Goal: Contribute content

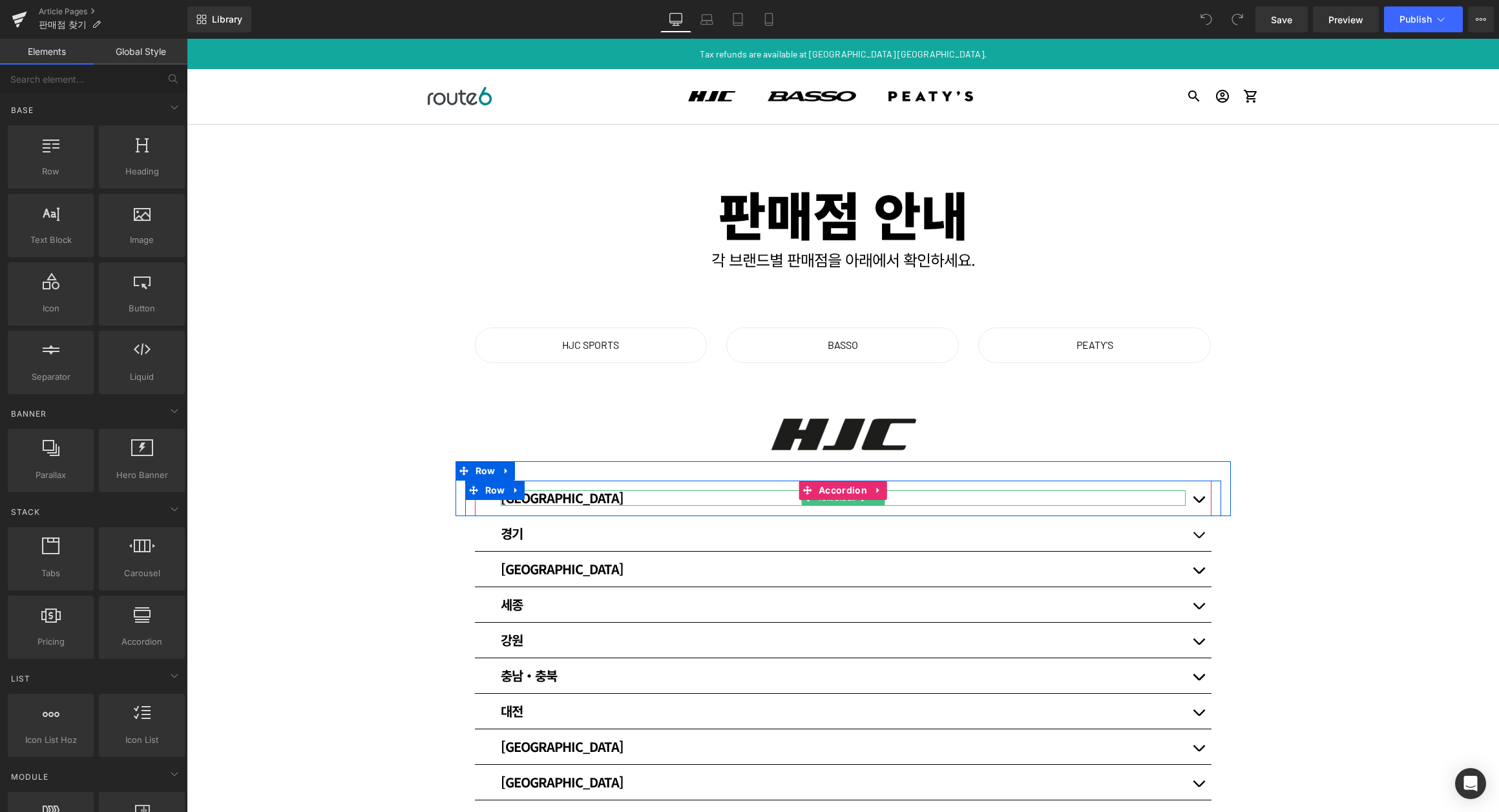
click at [1111, 495] on div "[GEOGRAPHIC_DATA]" at bounding box center [843, 498] width 685 height 16
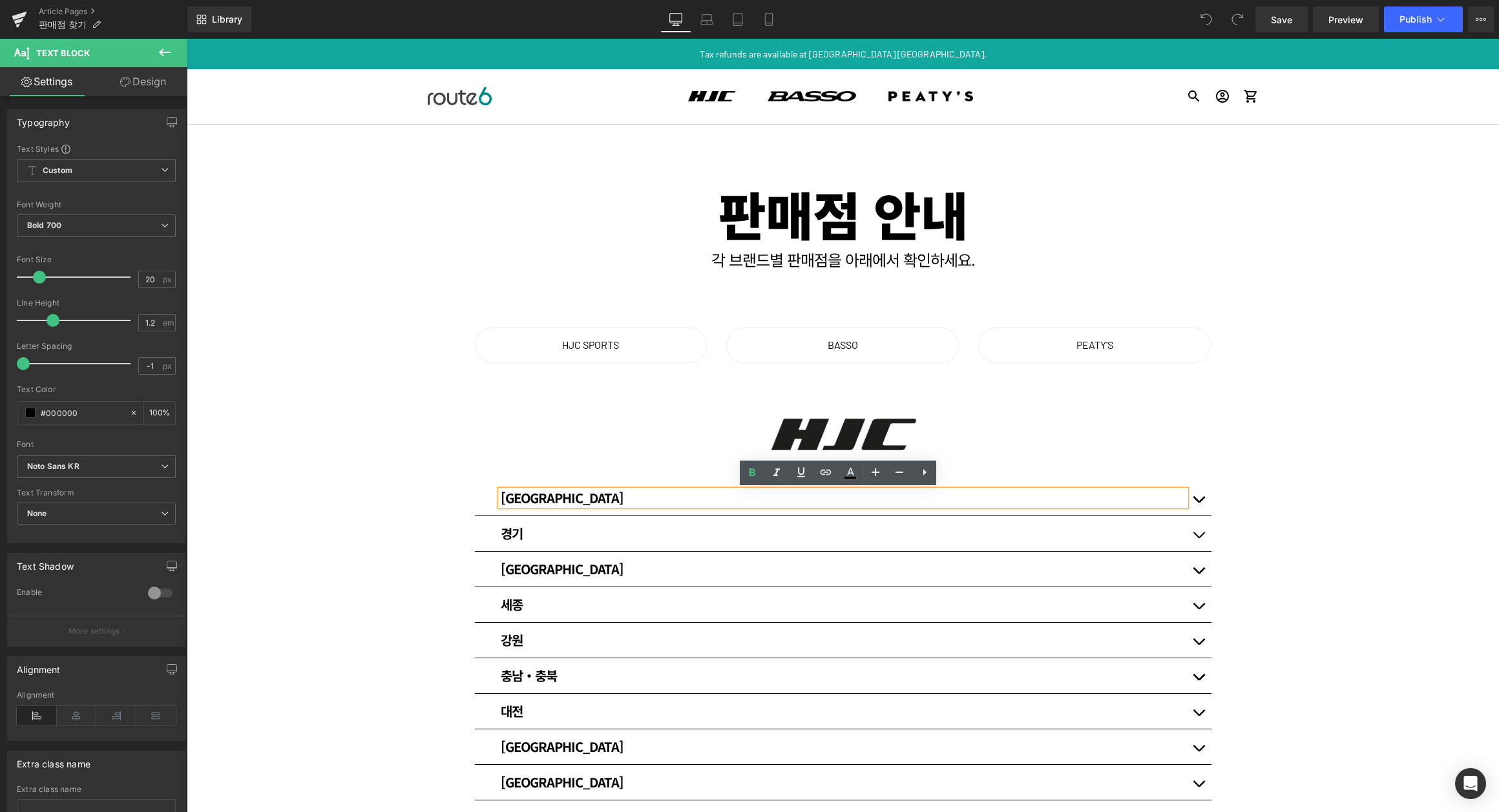
click at [1108, 497] on div "[GEOGRAPHIC_DATA]" at bounding box center [843, 498] width 685 height 16
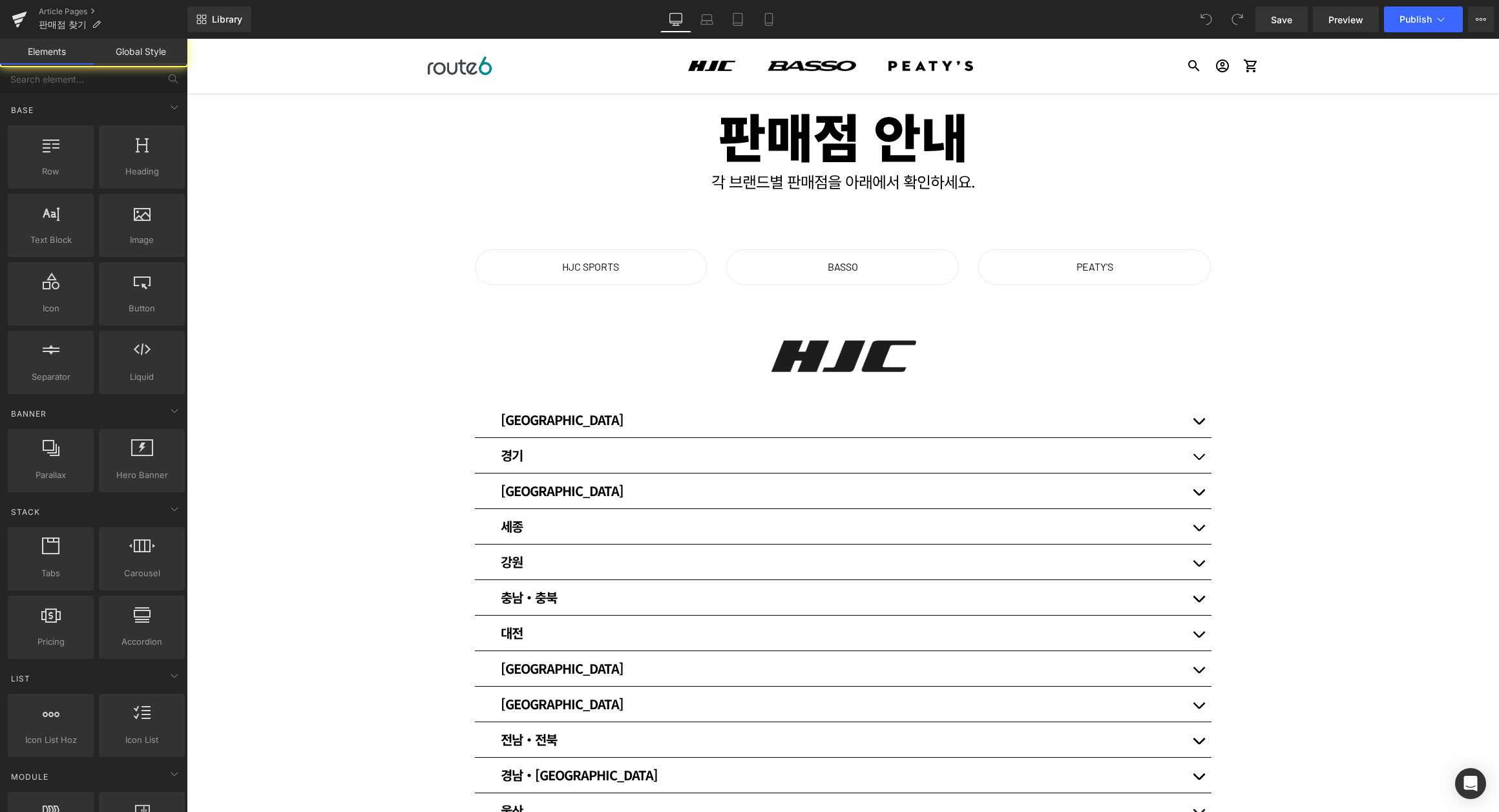
scroll to position [86, 0]
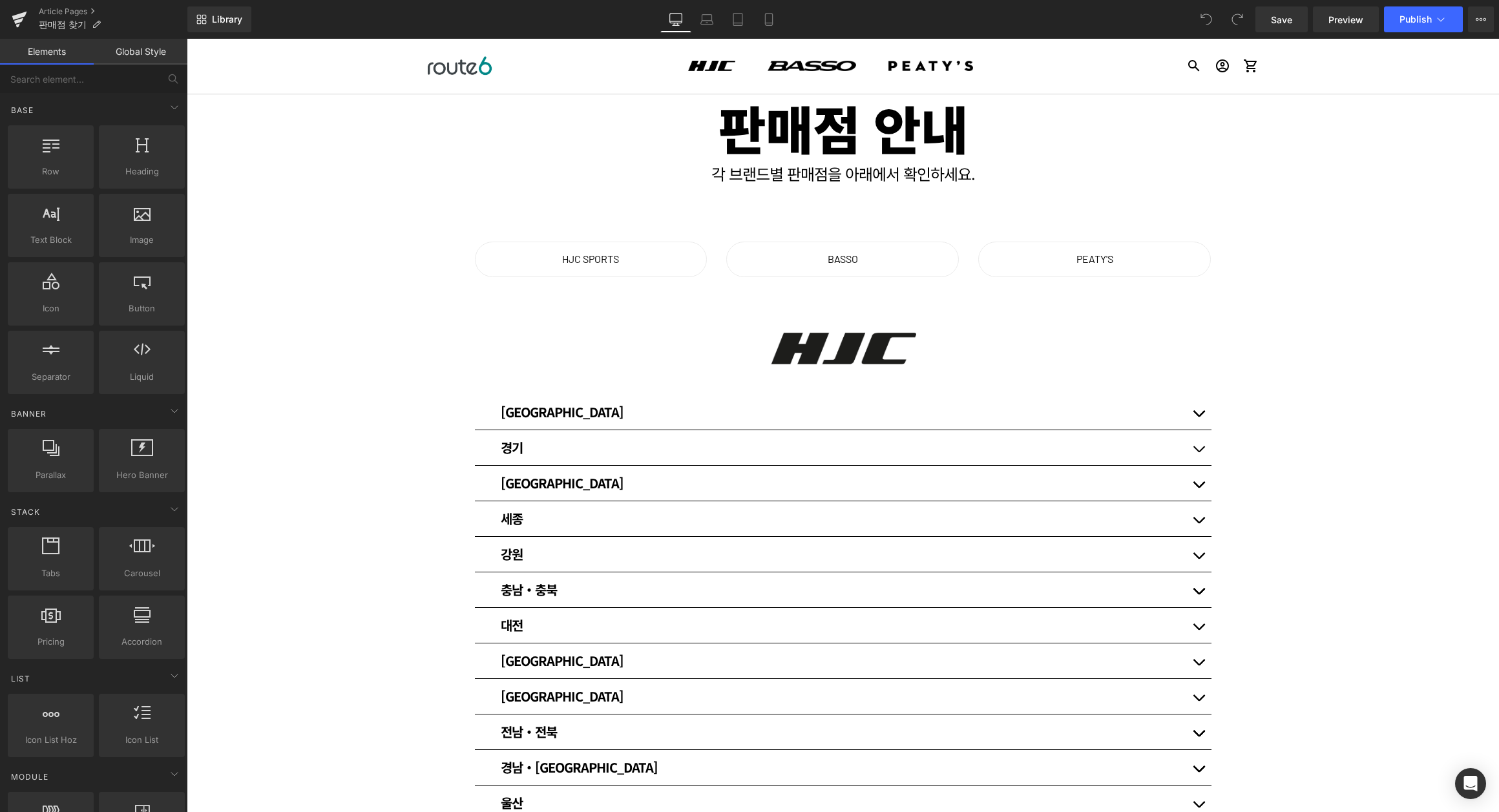
click at [1195, 445] on button "button" at bounding box center [1197, 448] width 26 height 35
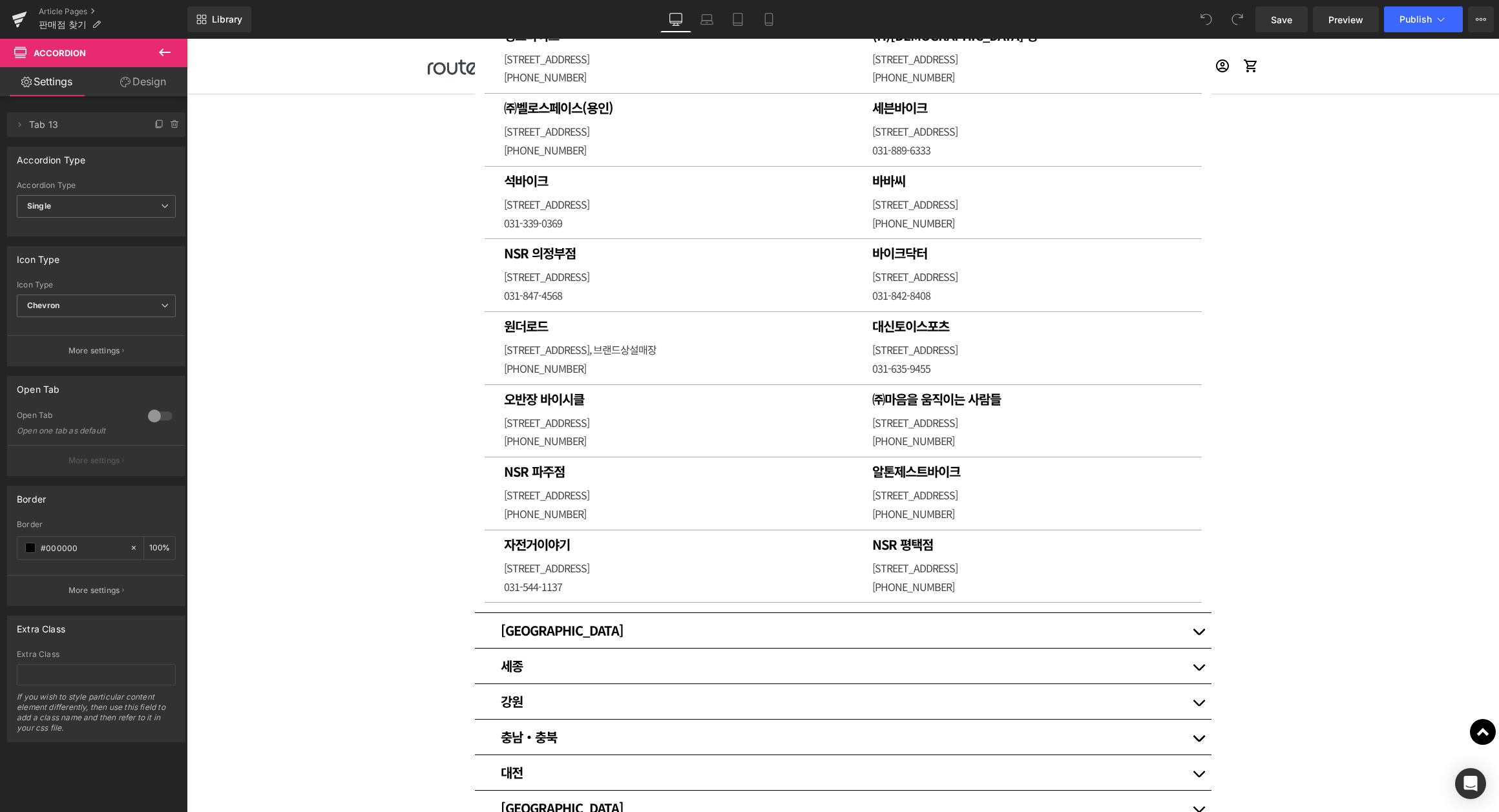
scroll to position [2368, 0]
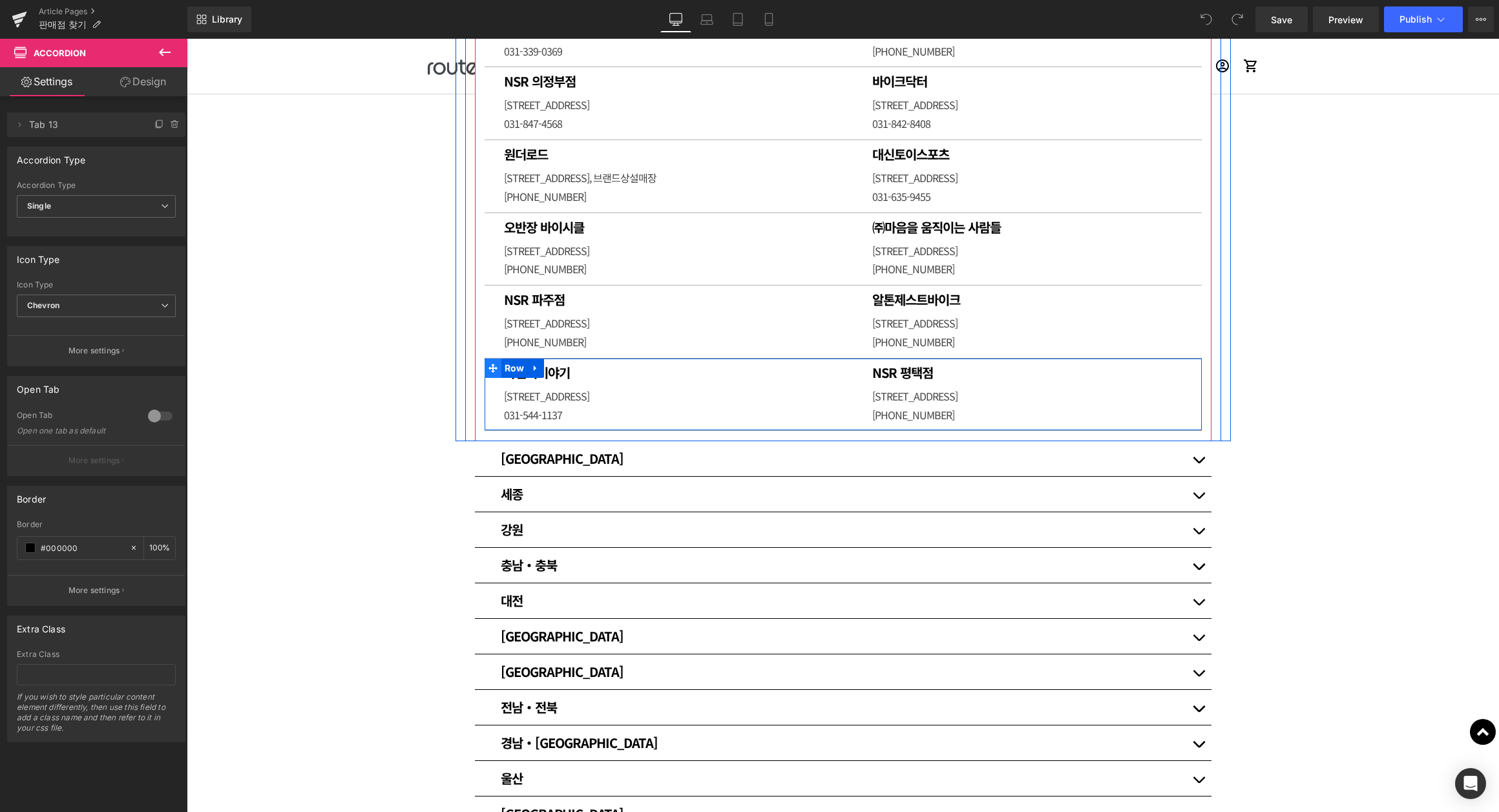
click at [488, 363] on icon at bounding box center [493, 368] width 9 height 9
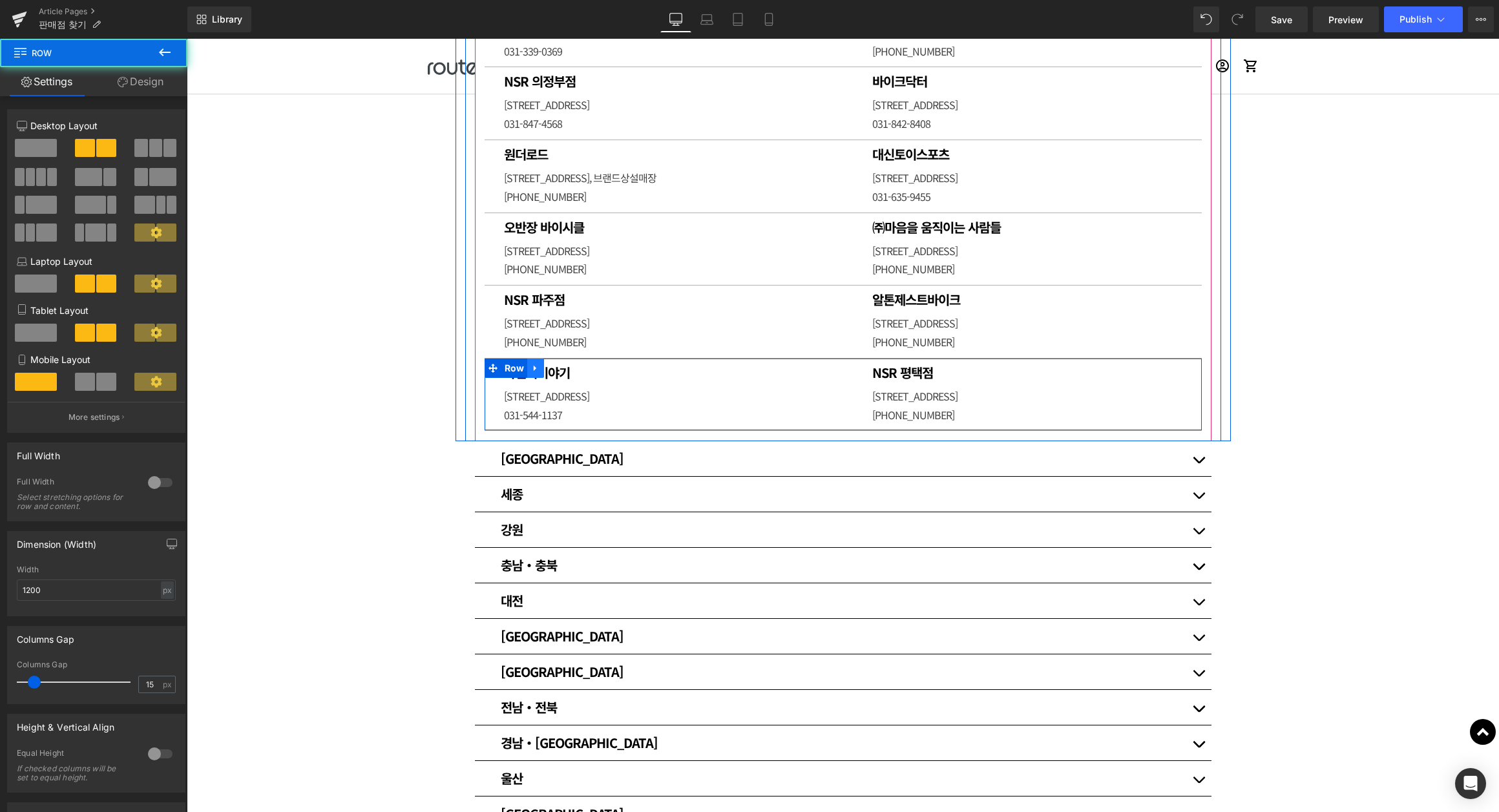
click at [533, 365] on icon at bounding box center [534, 368] width 3 height 6
click at [549, 363] on icon at bounding box center [552, 368] width 9 height 9
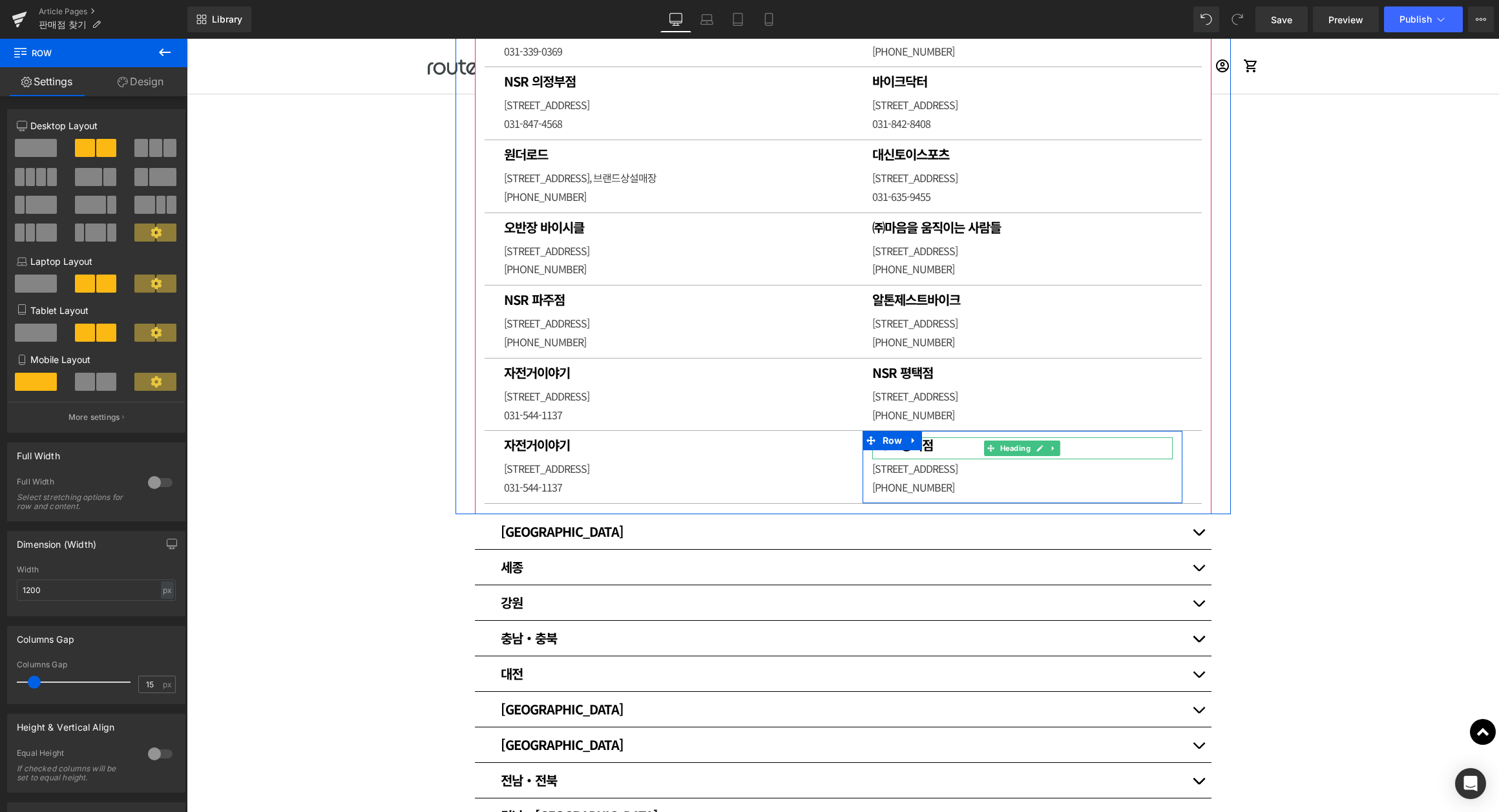
click at [941, 437] on h1 "NSR 평택점" at bounding box center [1022, 445] width 301 height 16
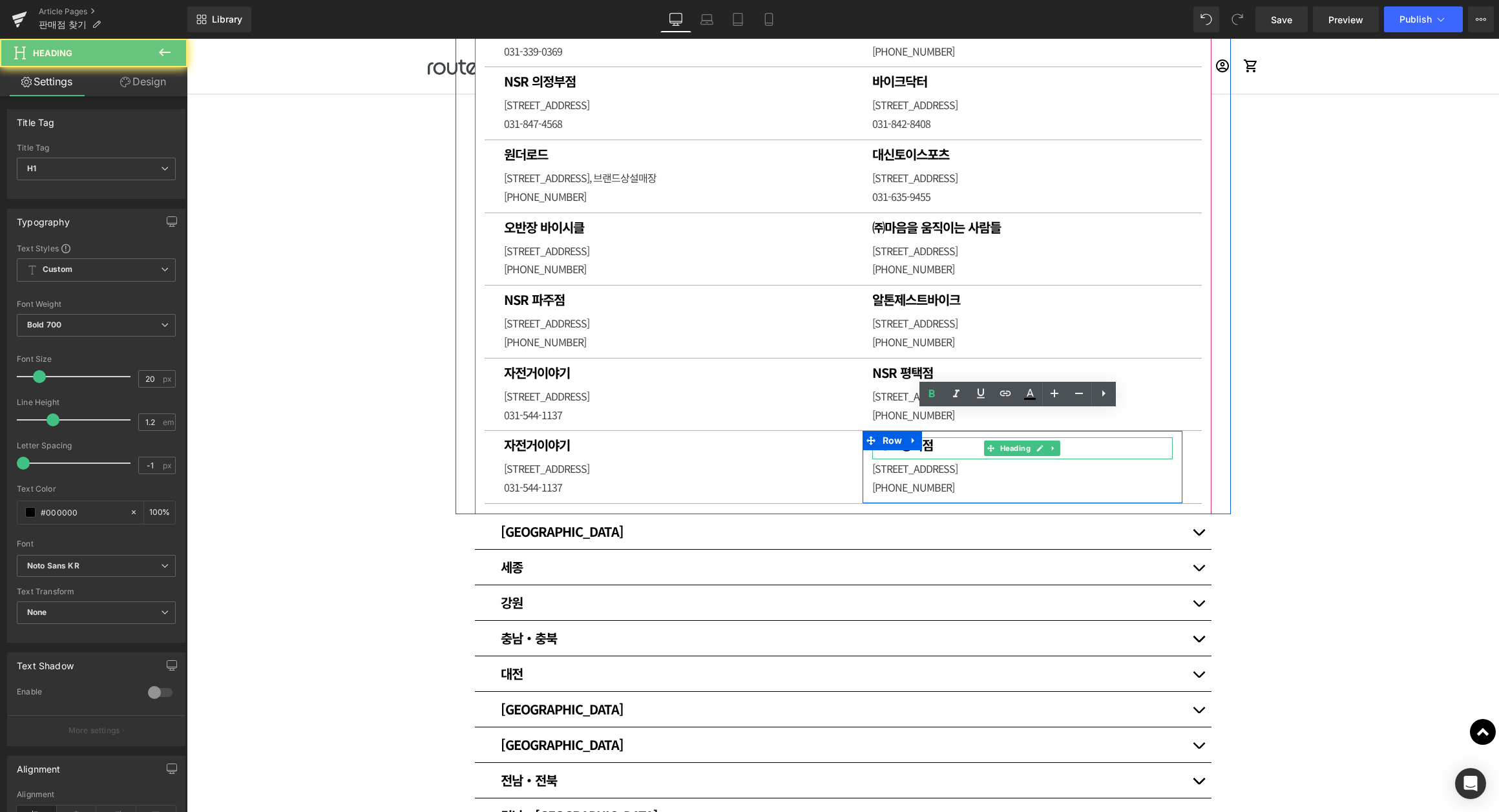
click at [941, 437] on h1 "NSR 평택점" at bounding box center [1022, 445] width 301 height 16
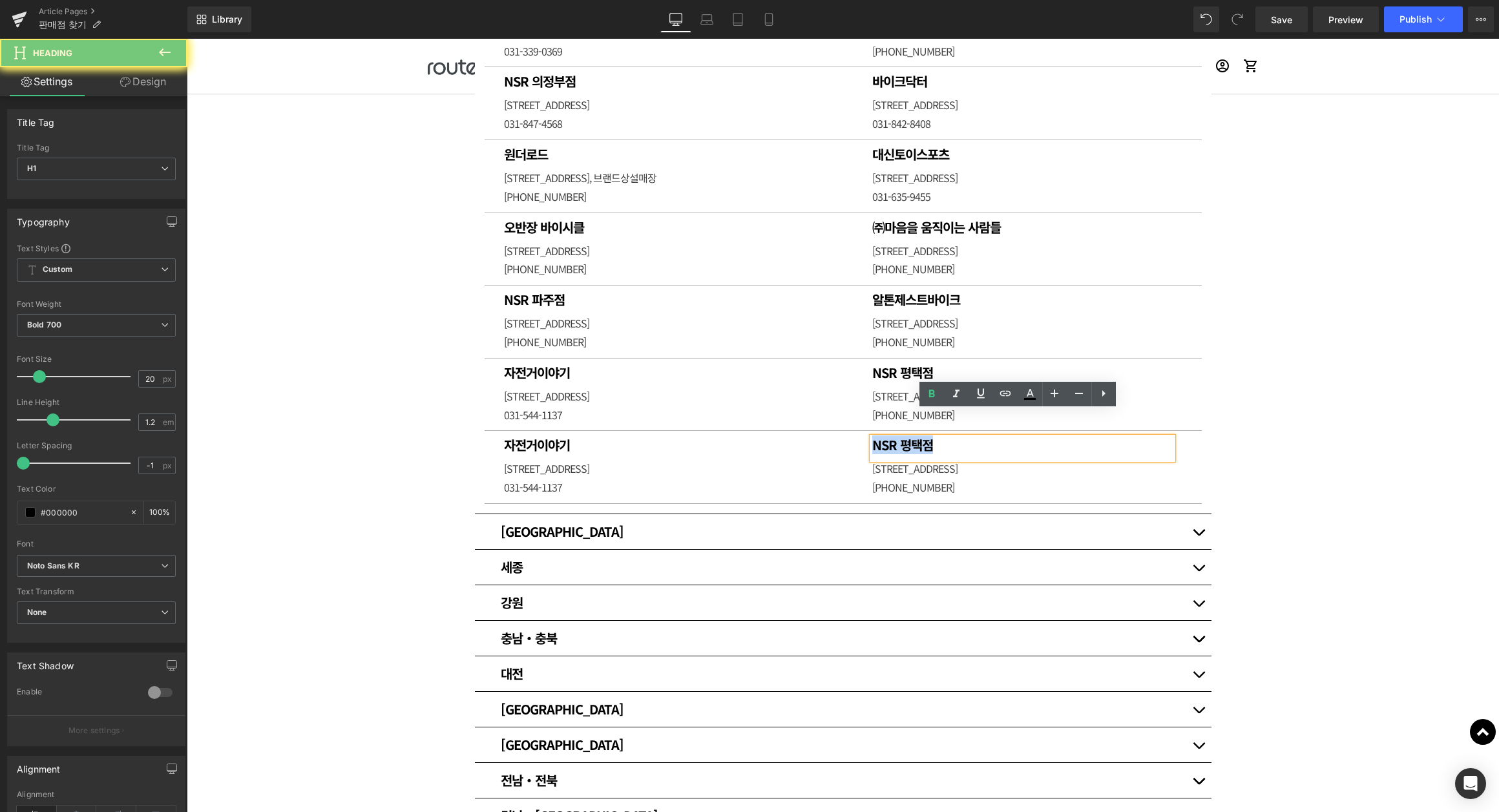
click at [941, 437] on h1 "NSR 평택점" at bounding box center [1022, 445] width 301 height 16
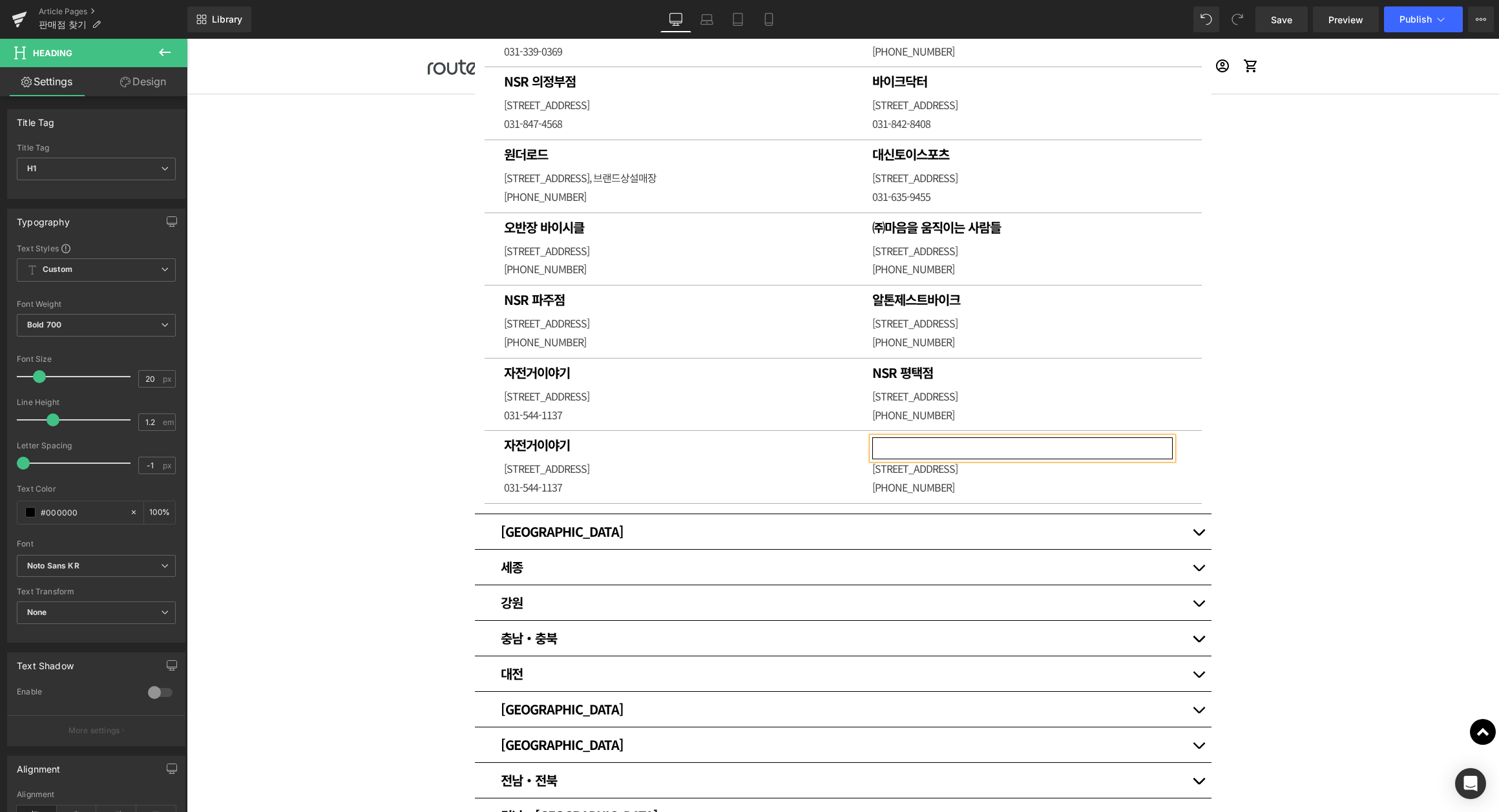
click at [931, 478] on p "[PHONE_NUMBER]" at bounding box center [1022, 487] width 301 height 19
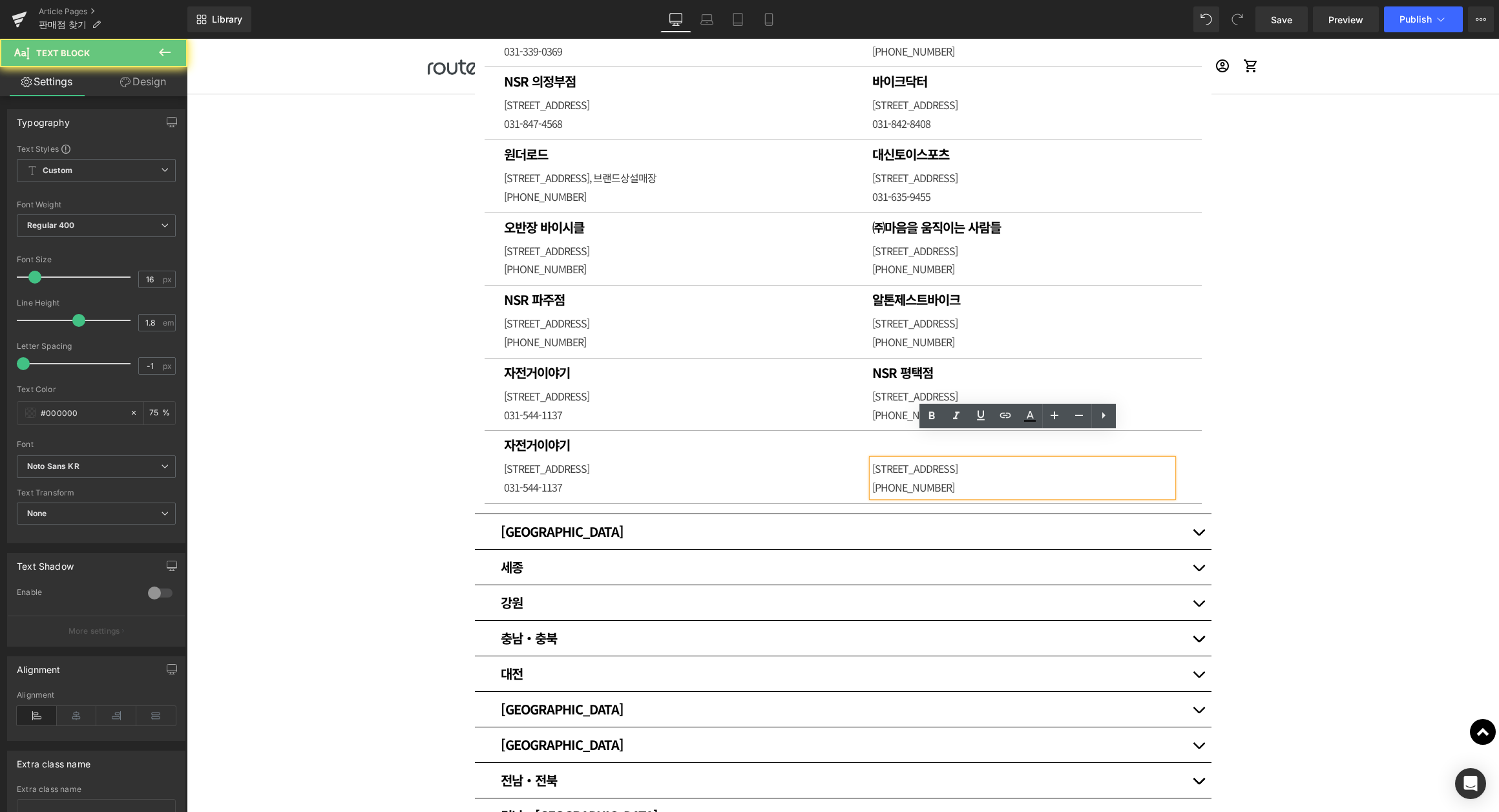
click at [931, 478] on p "[PHONE_NUMBER]" at bounding box center [1022, 487] width 301 height 19
click at [899, 459] on p "[STREET_ADDRESS]" at bounding box center [1022, 468] width 301 height 19
drag, startPoint x: 938, startPoint y: 462, endPoint x: 854, endPoint y: 428, distance: 90.6
click at [772, 431] on div "자전거이야기 Heading [STREET_ADDRESS] 031-544-1137 Text [GEOGRAPHIC_DATA] [STREET_ADD…" at bounding box center [842, 467] width 717 height 73
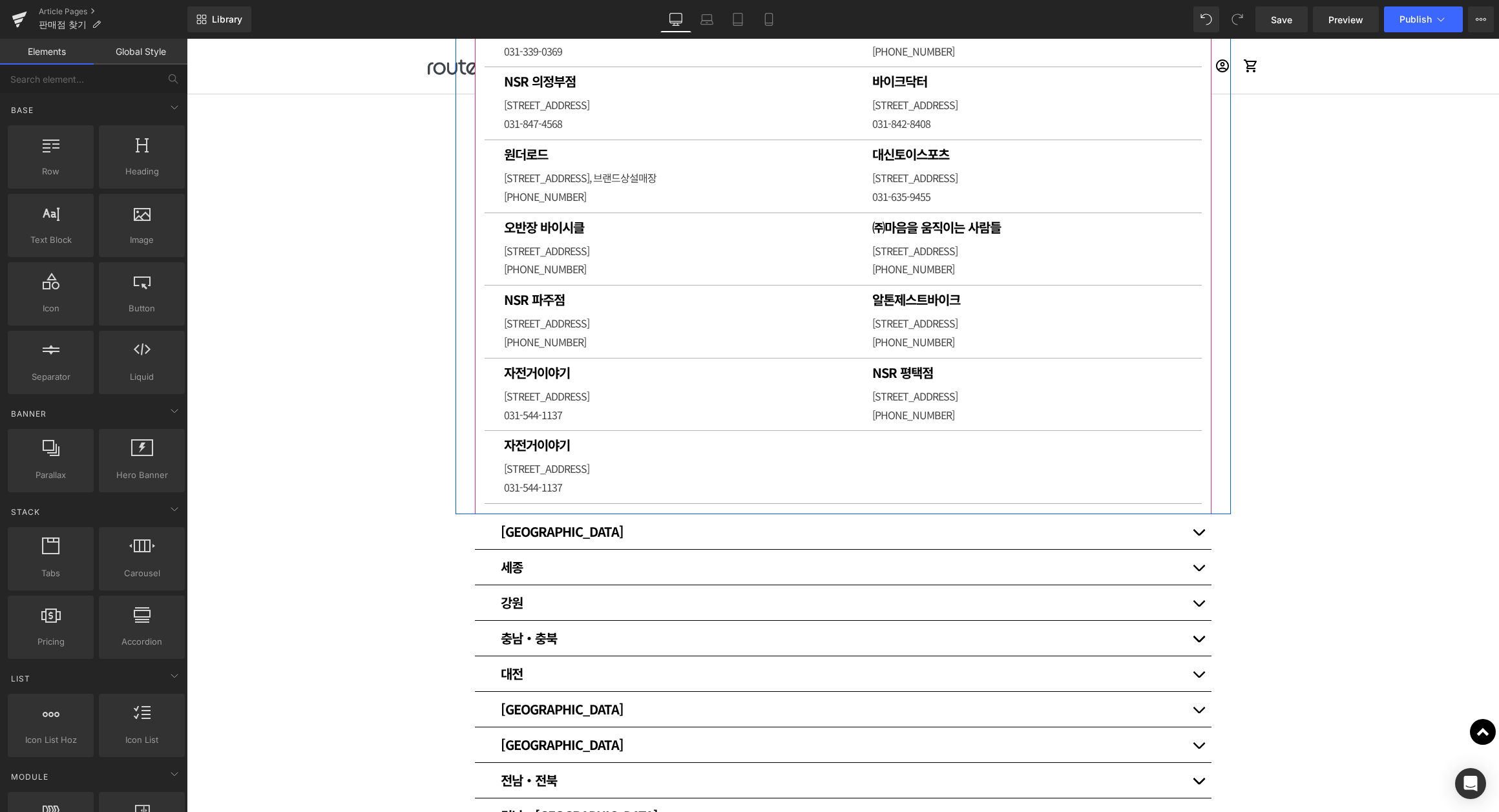
click at [545, 433] on link at bounding box center [541, 441] width 13 height 16
click at [599, 437] on h1 "자전거이야기" at bounding box center [663, 445] width 320 height 16
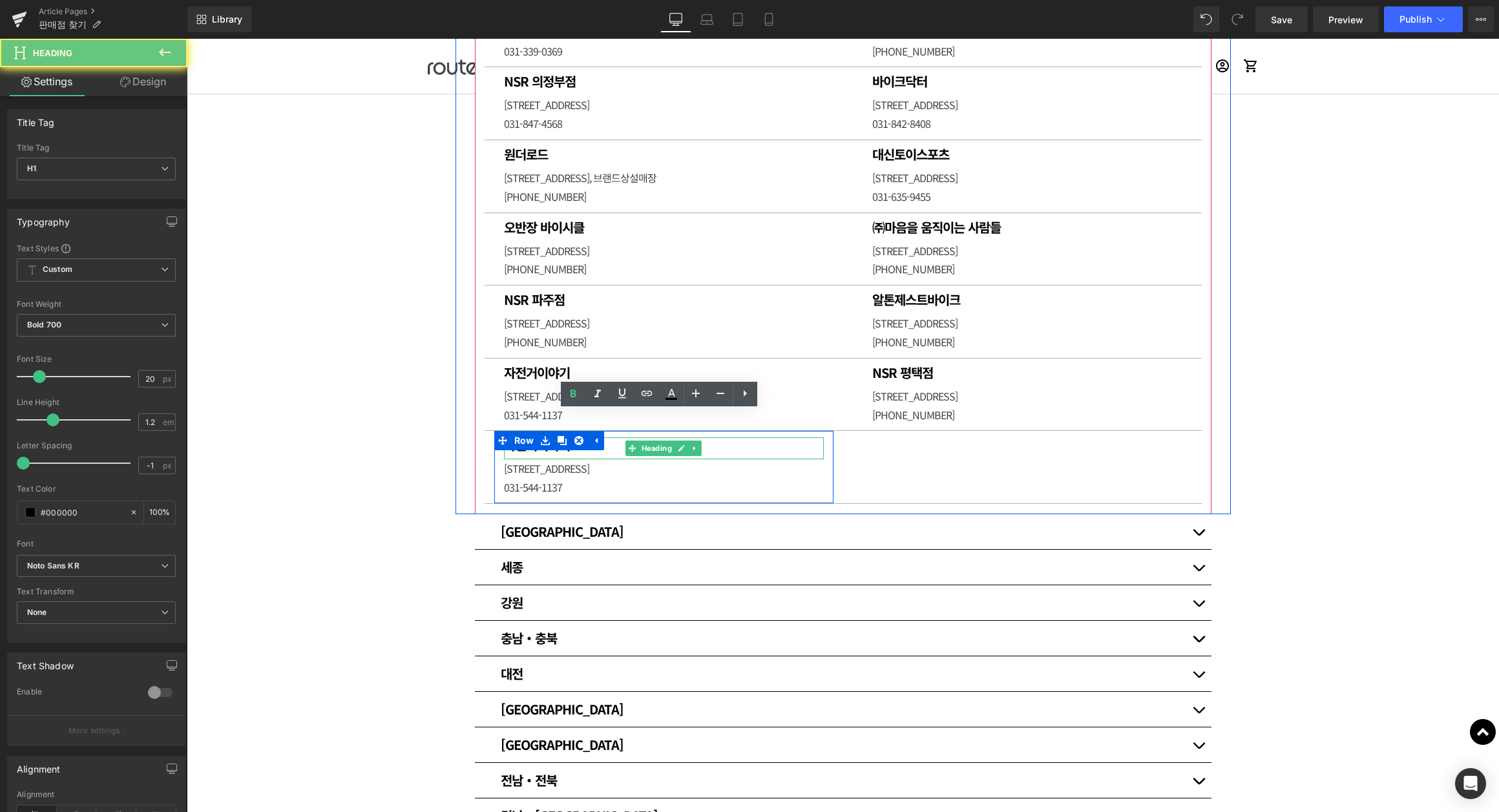
click at [599, 437] on h1 "자전거이야기" at bounding box center [663, 445] width 320 height 16
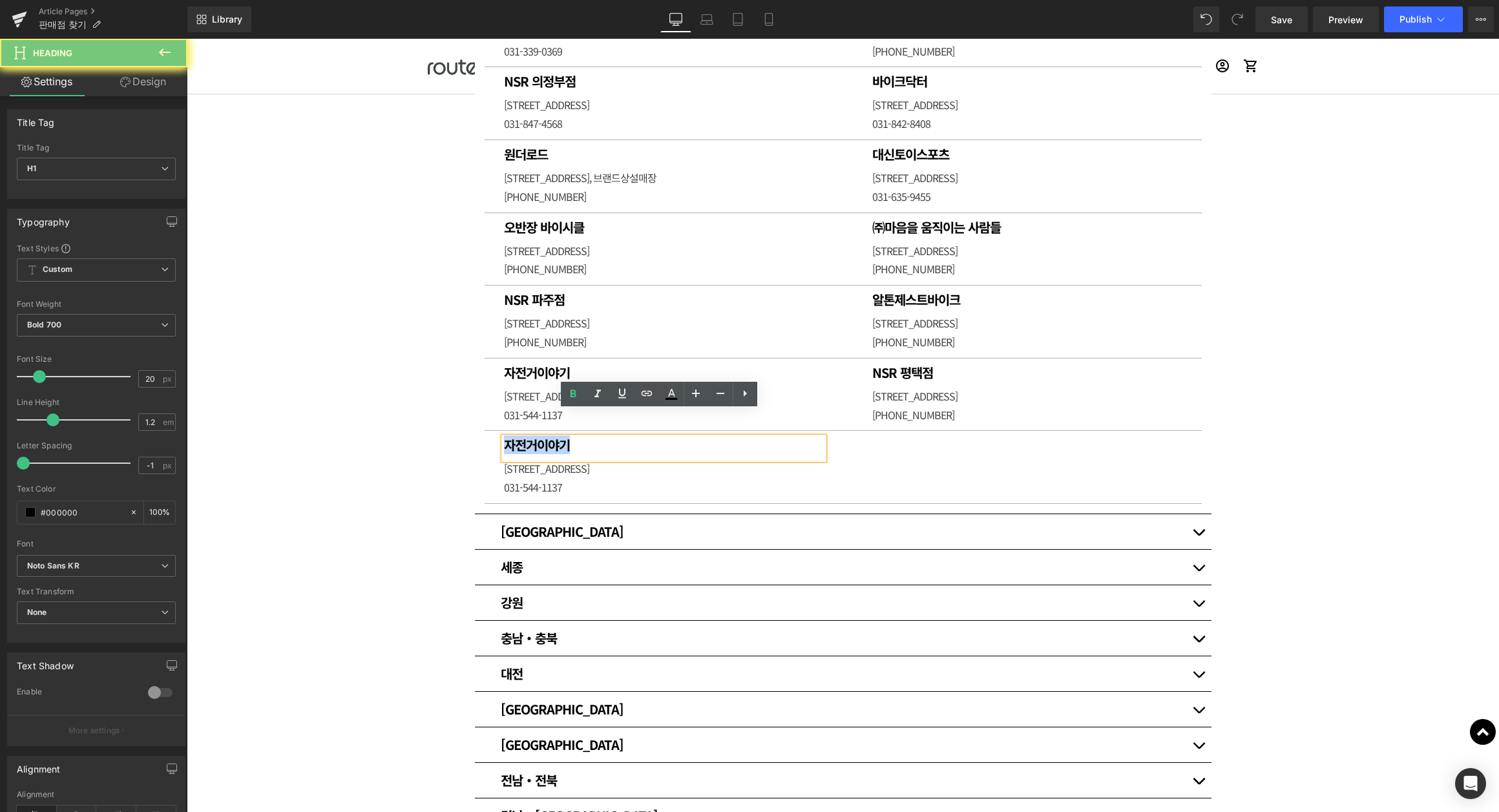
click at [599, 437] on h1 "자전거이야기" at bounding box center [663, 445] width 320 height 16
paste div
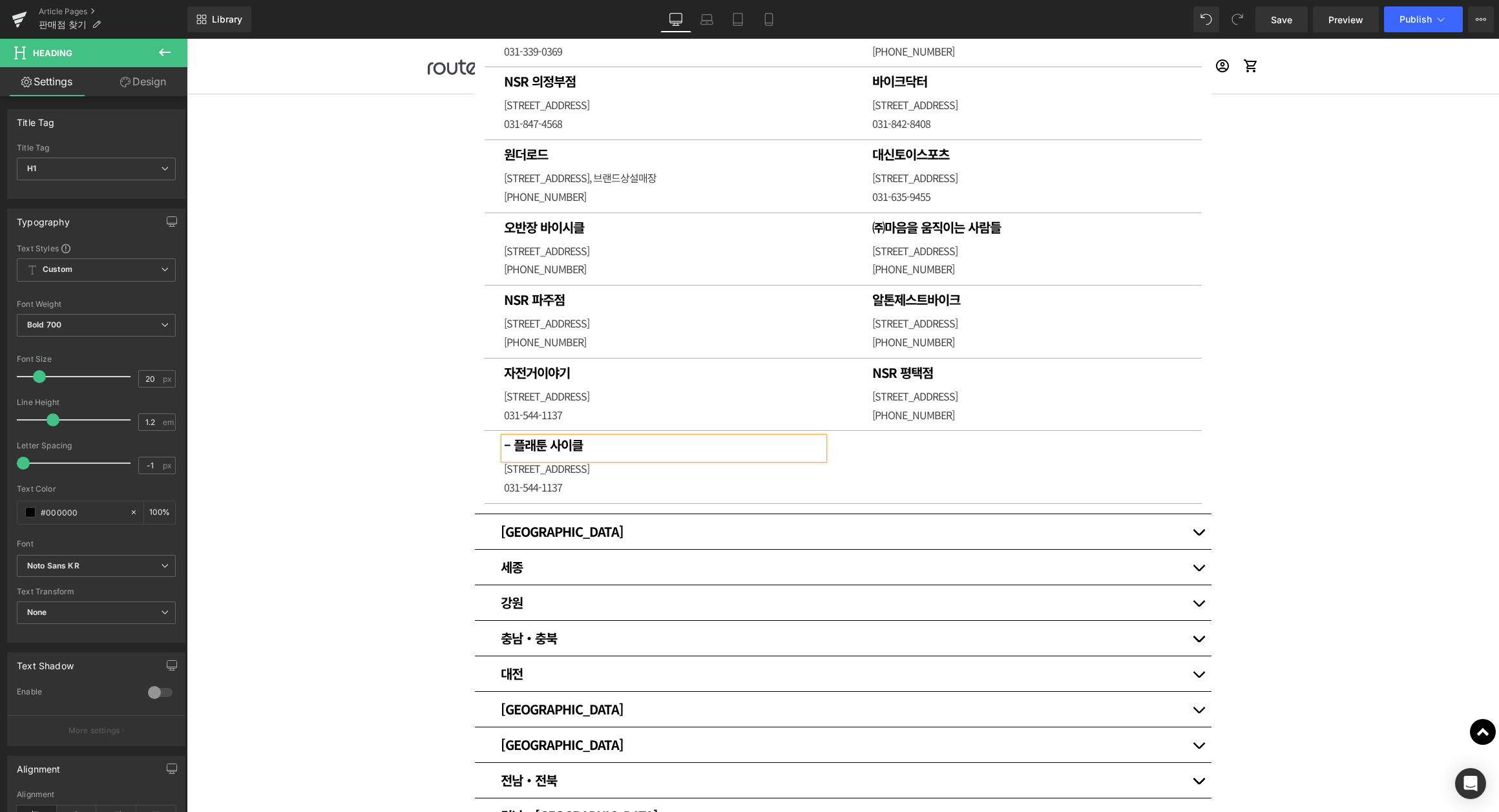
click at [508, 437] on h1 "– 플래툰 사이클" at bounding box center [663, 445] width 320 height 16
click at [635, 470] on span "Text Block" at bounding box center [656, 478] width 42 height 16
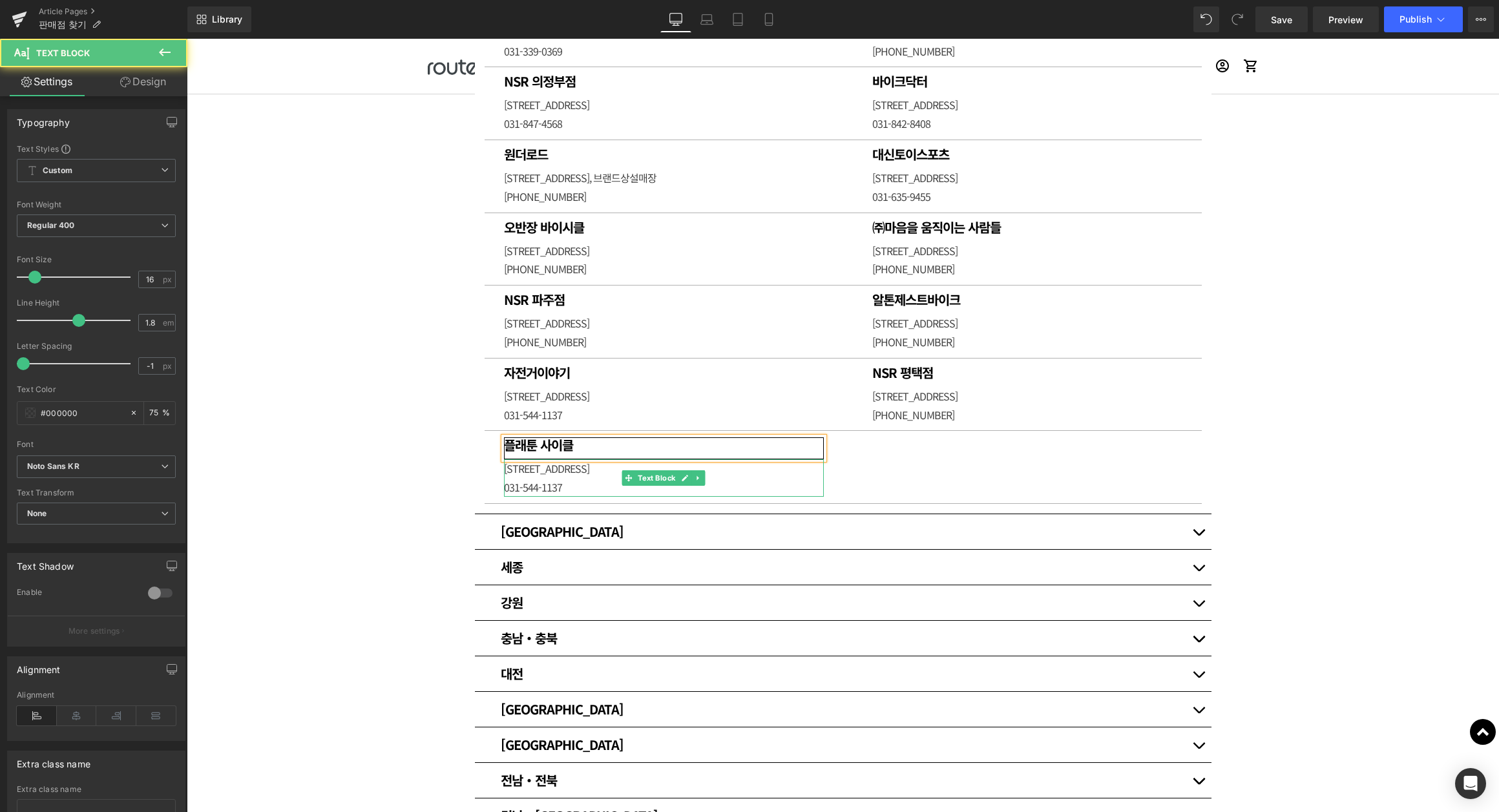
click at [559, 459] on p "[STREET_ADDRESS]" at bounding box center [663, 468] width 320 height 19
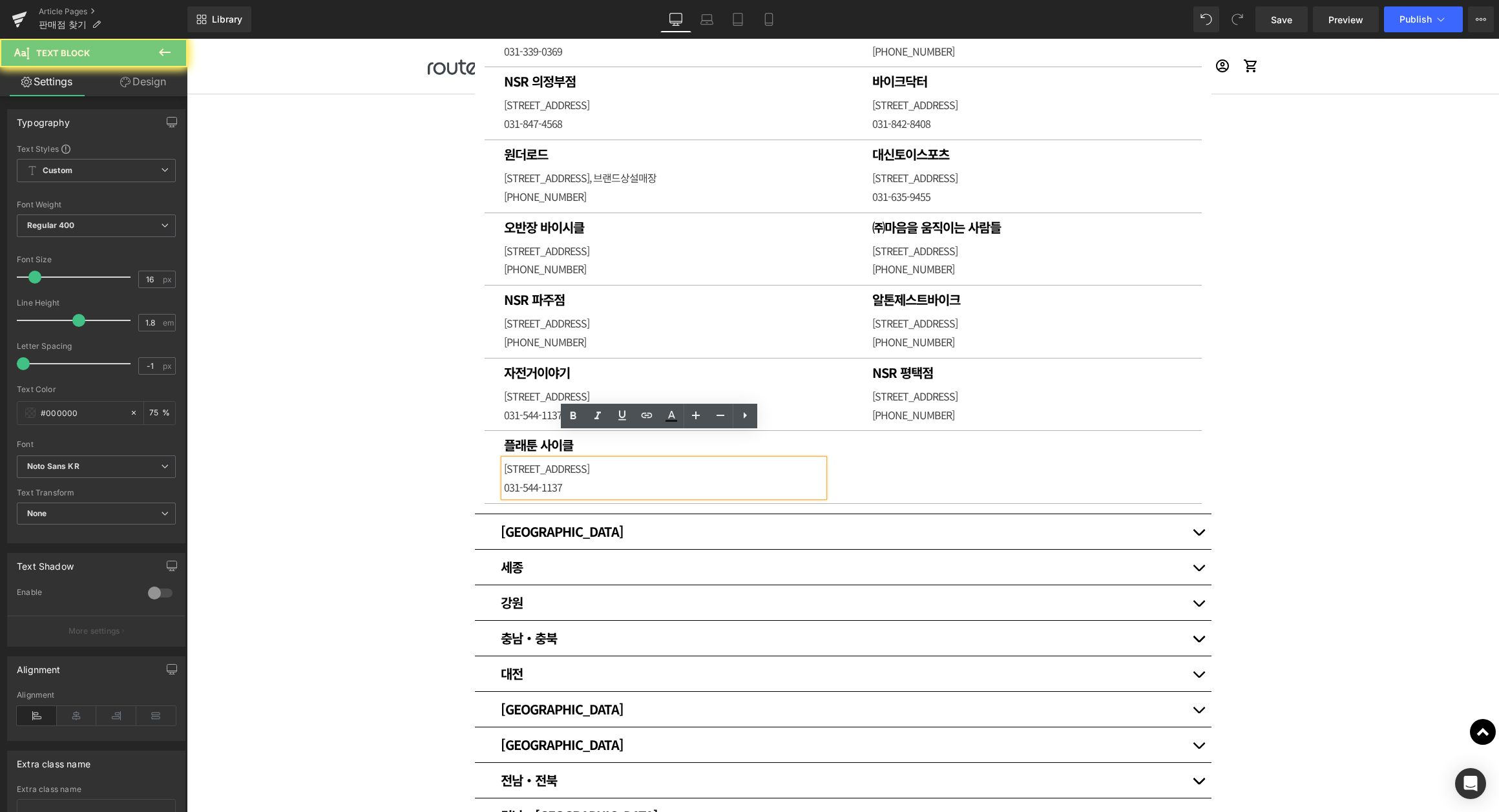
drag, startPoint x: 576, startPoint y: 451, endPoint x: 586, endPoint y: 453, distance: 10.2
click at [576, 459] on div "[STREET_ADDRESS] 031-544-1137" at bounding box center [663, 478] width 320 height 37
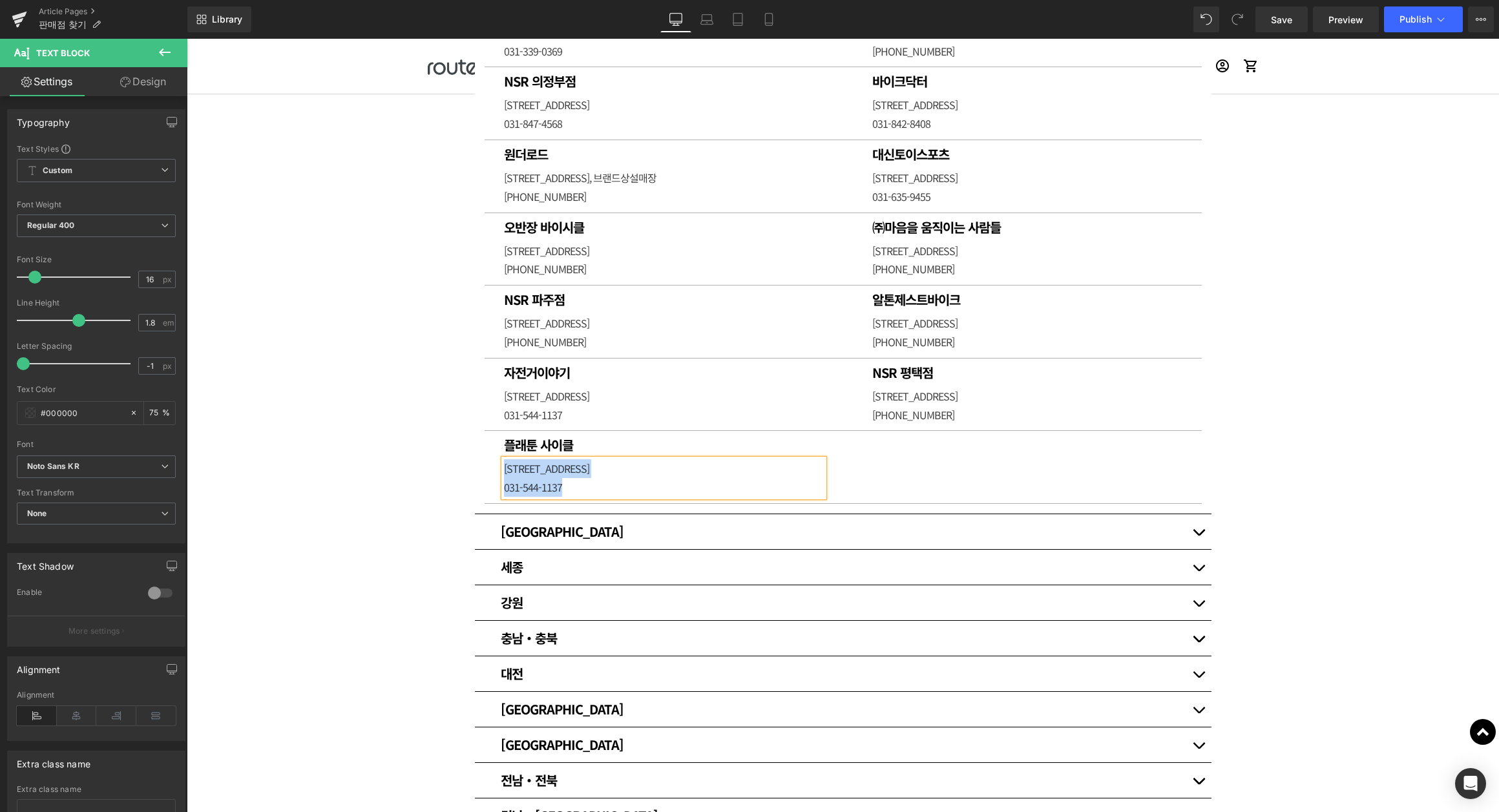
paste div
click at [700, 459] on p "[STREET_ADDRESS] 플래툰사이클- [PHONE_NUMBER]" at bounding box center [663, 468] width 320 height 19
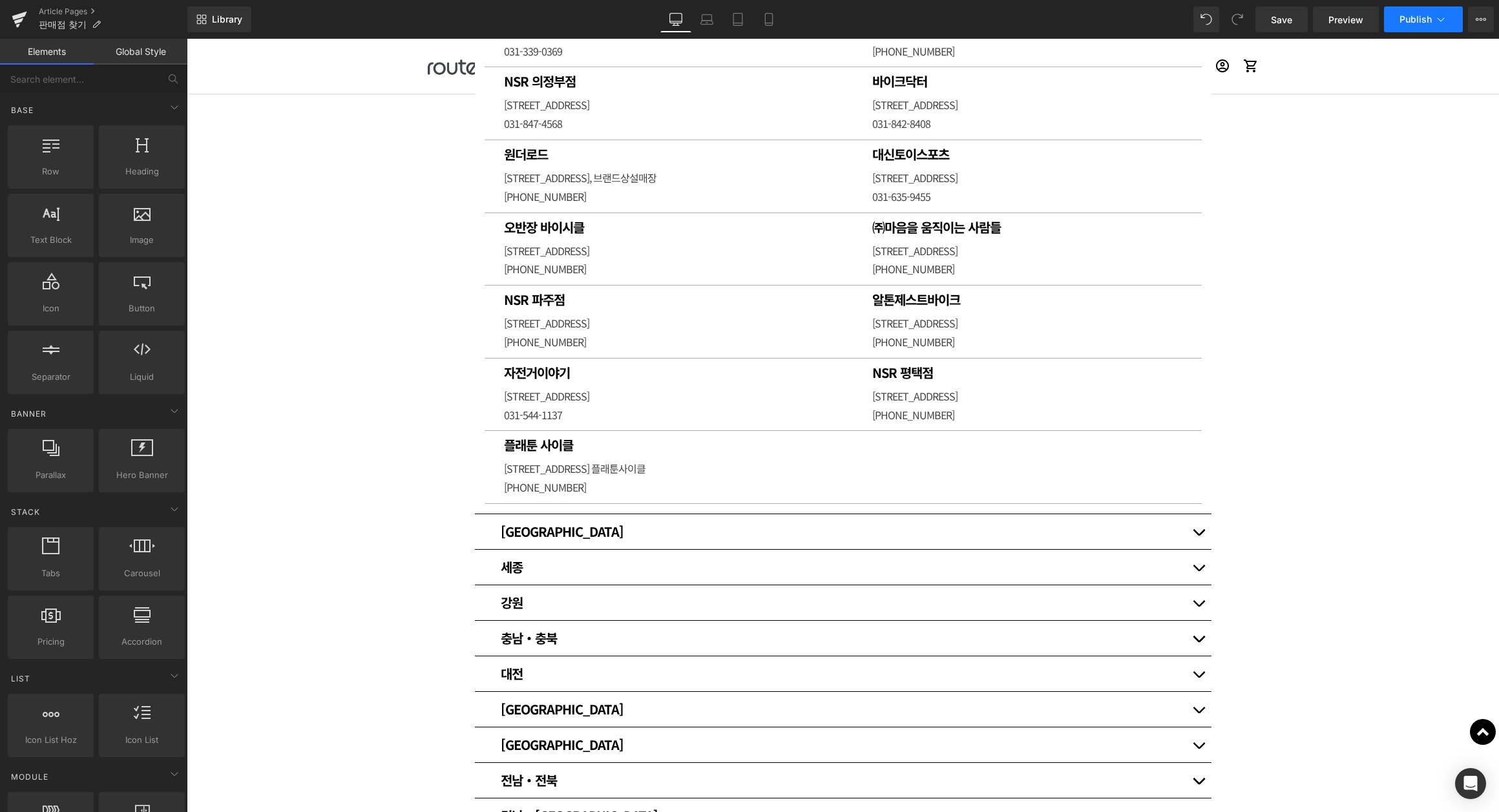
click at [1413, 19] on span "Publish" at bounding box center [1415, 19] width 33 height 11
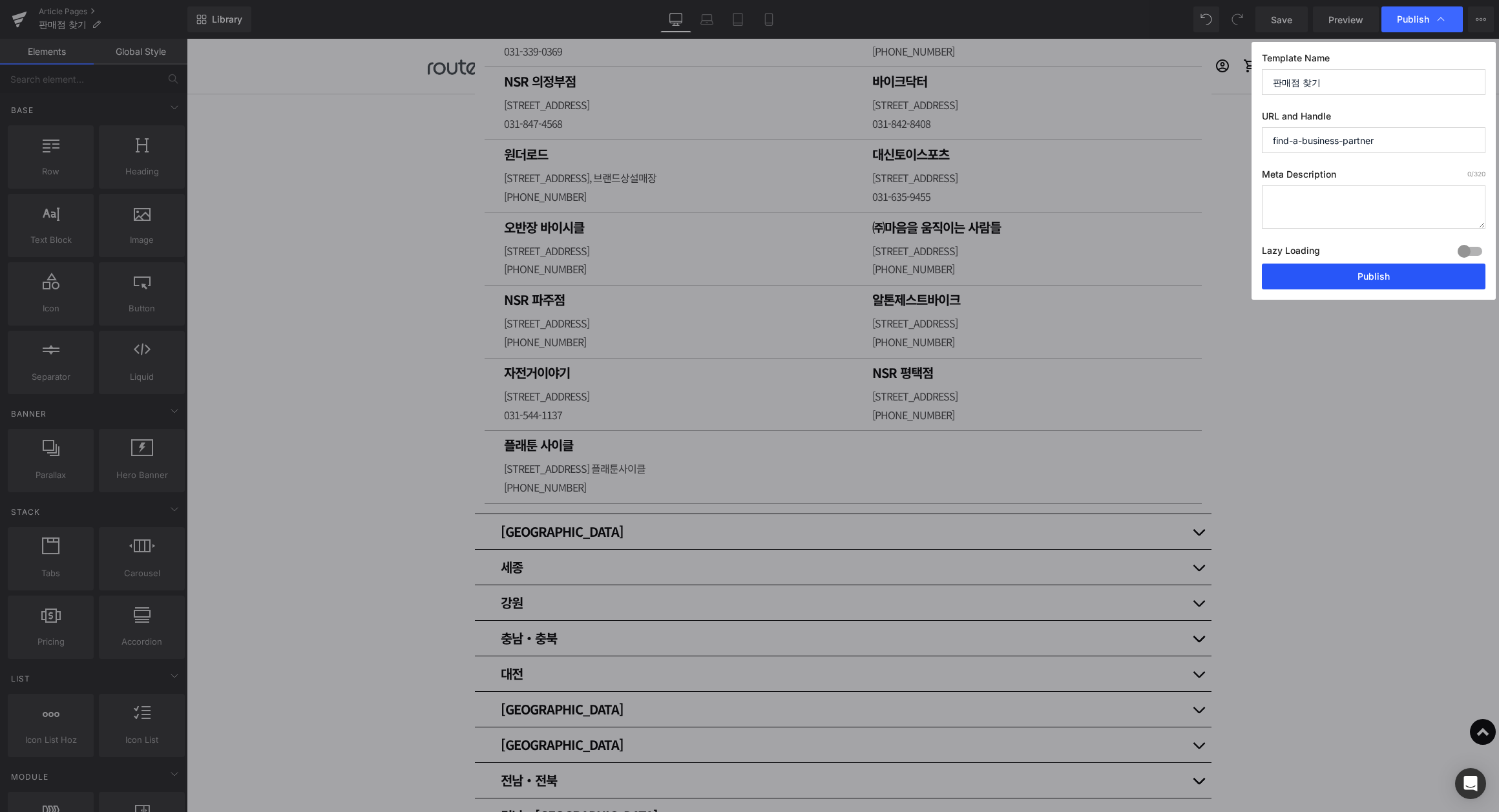
click at [1382, 282] on button "Publish" at bounding box center [1373, 276] width 223 height 26
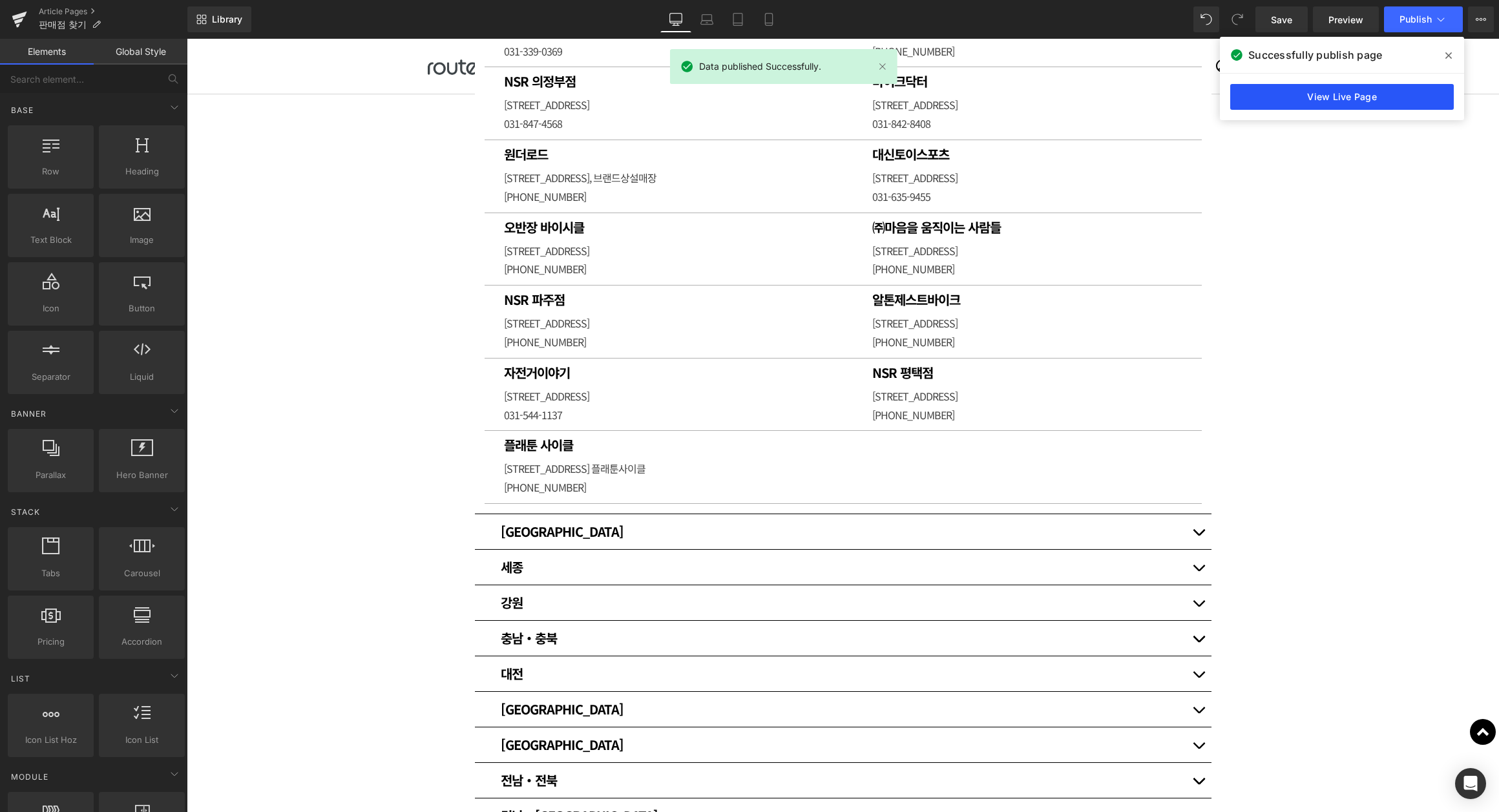
click at [1336, 108] on link "View Live Page" at bounding box center [1341, 96] width 223 height 26
